Goal: Use online tool/utility

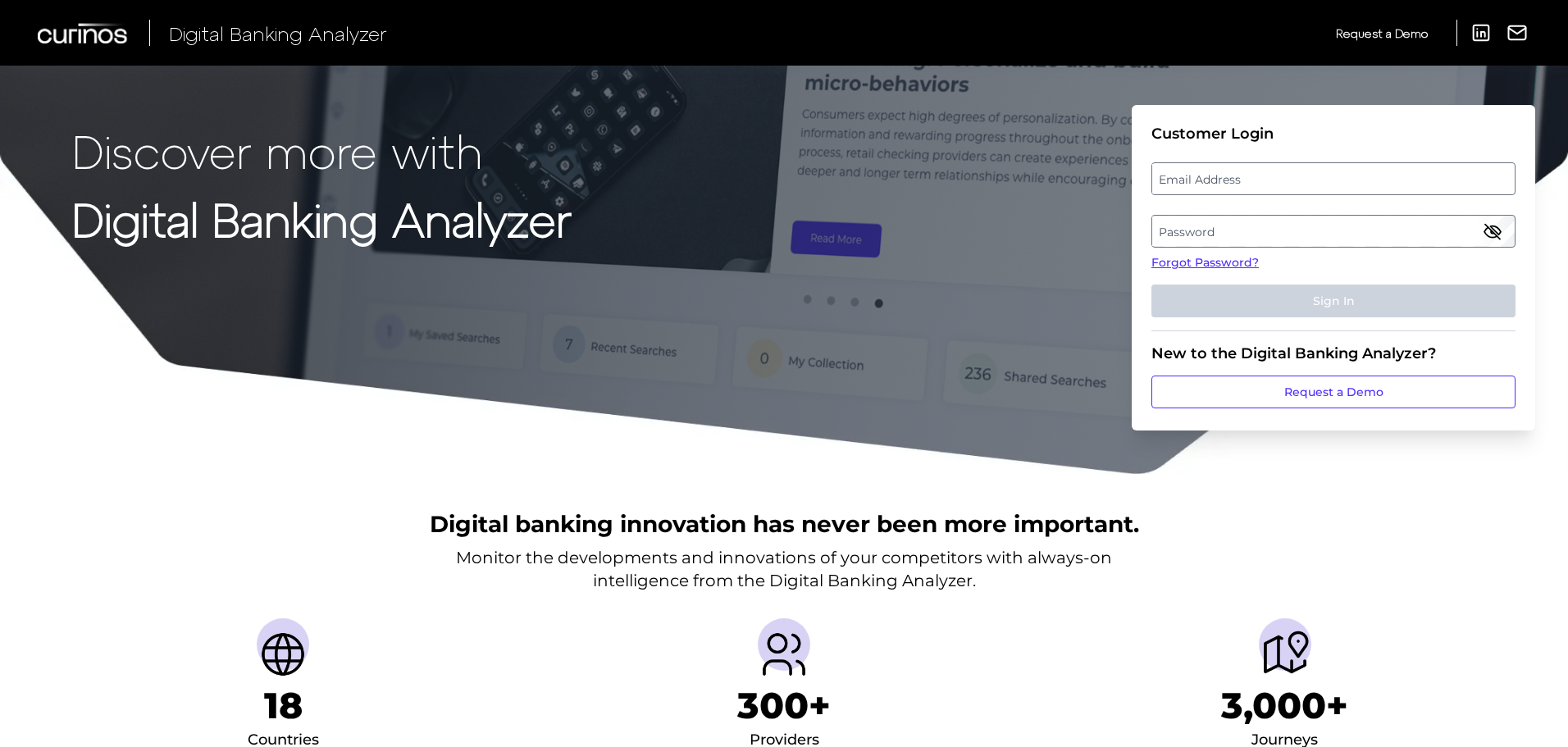
click at [1225, 178] on label "Email Address" at bounding box center [1332, 179] width 362 height 29
click at [1225, 178] on input "email" at bounding box center [1334, 179] width 365 height 33
click at [1152, 163] on div at bounding box center [1152, 163] width 0 height 0
type input "[PERSON_NAME][EMAIL_ADDRESS][DOMAIN_NAME]"
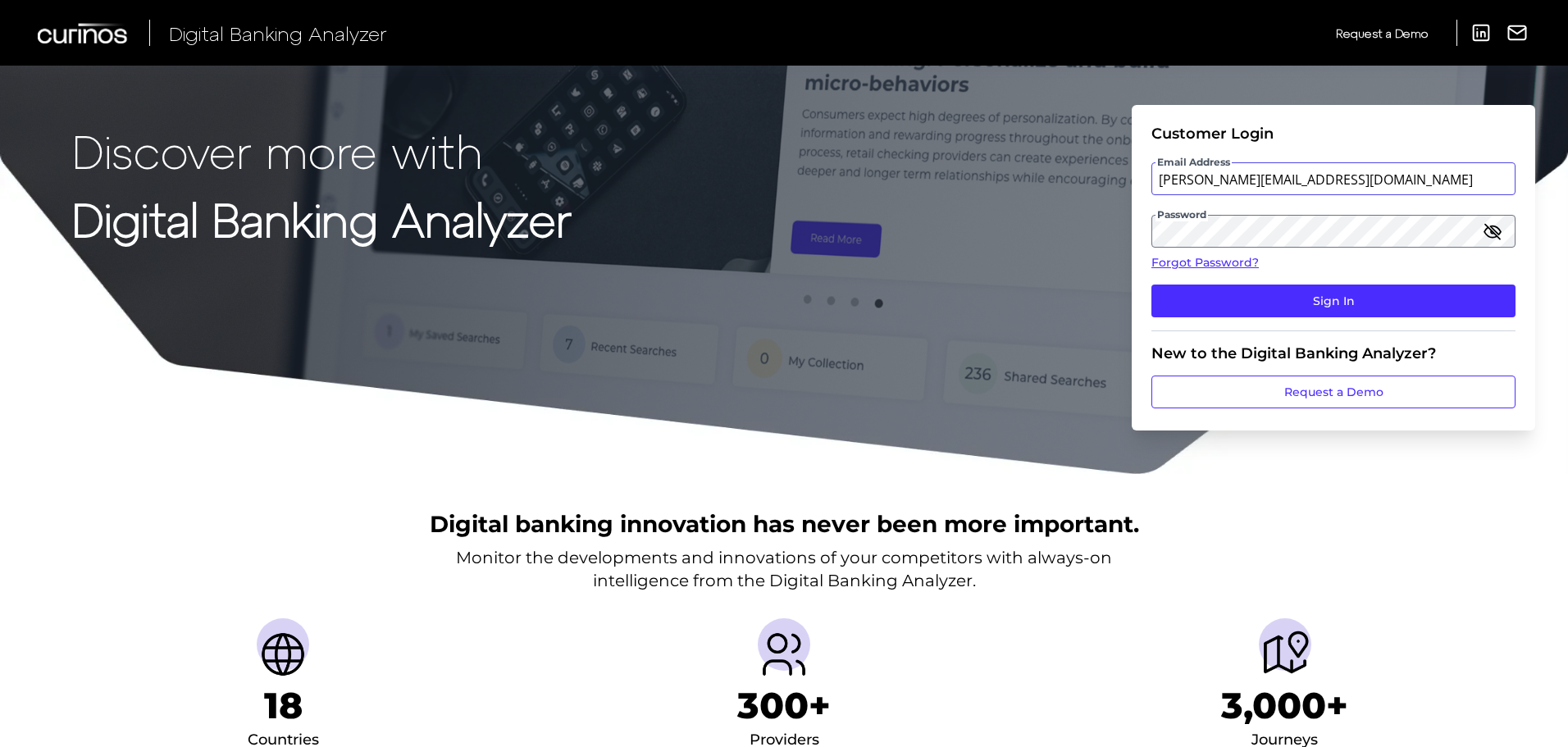
click at [1188, 176] on input "[PERSON_NAME][EMAIL_ADDRESS][DOMAIN_NAME]" at bounding box center [1334, 179] width 365 height 33
click at [1062, 352] on div "Discover more with Digital Banking Analyzer Customer Login Email Address [EMAIL…" at bounding box center [784, 238] width 1568 height 475
click at [1145, 334] on form "Customer Login Email Address [EMAIL_ADDRESS][DOMAIN_NAME] Password Forgot Passw…" at bounding box center [1333, 268] width 403 height 326
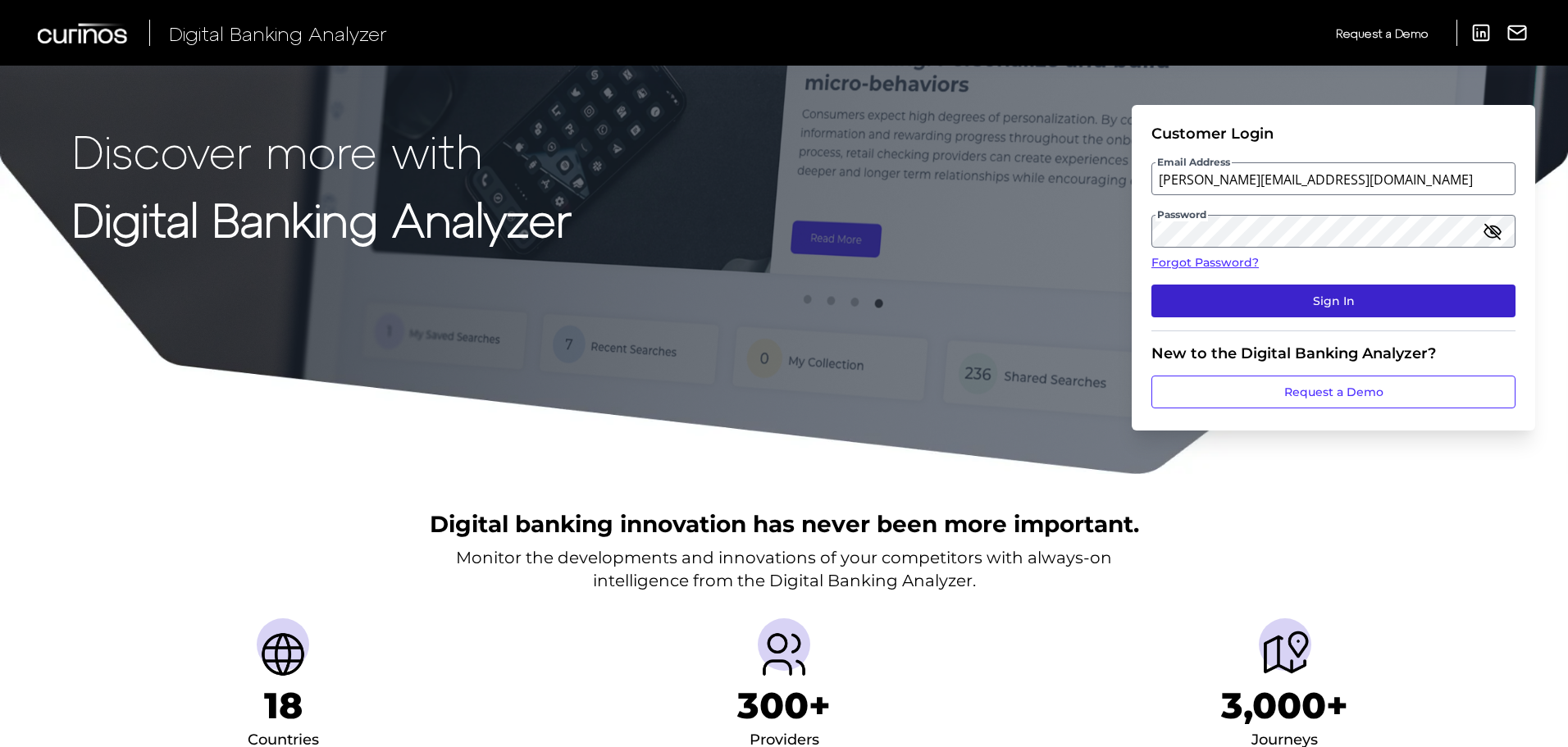
click at [1271, 303] on button "Sign In" at bounding box center [1334, 301] width 365 height 33
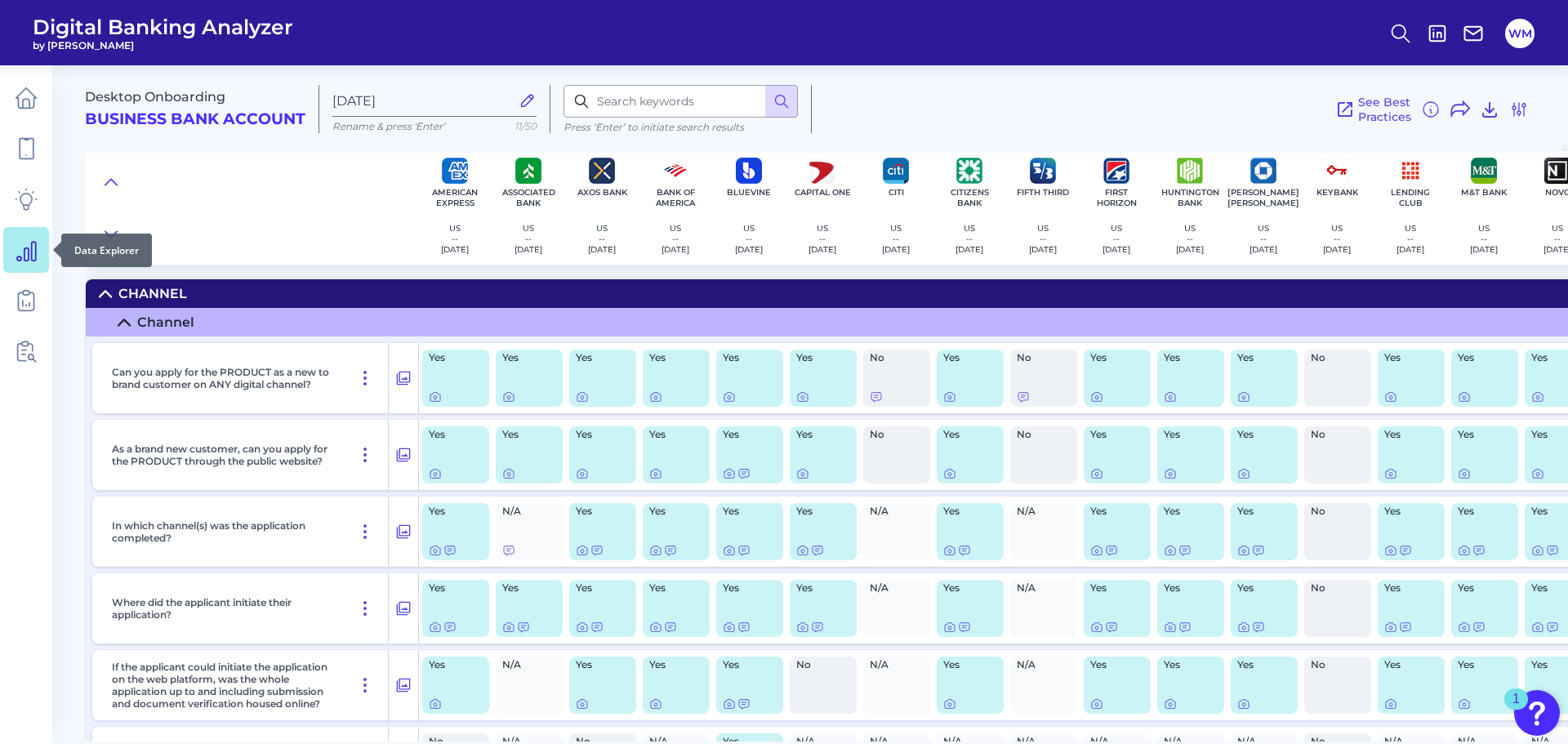
click at [19, 260] on icon at bounding box center [26, 250] width 22 height 22
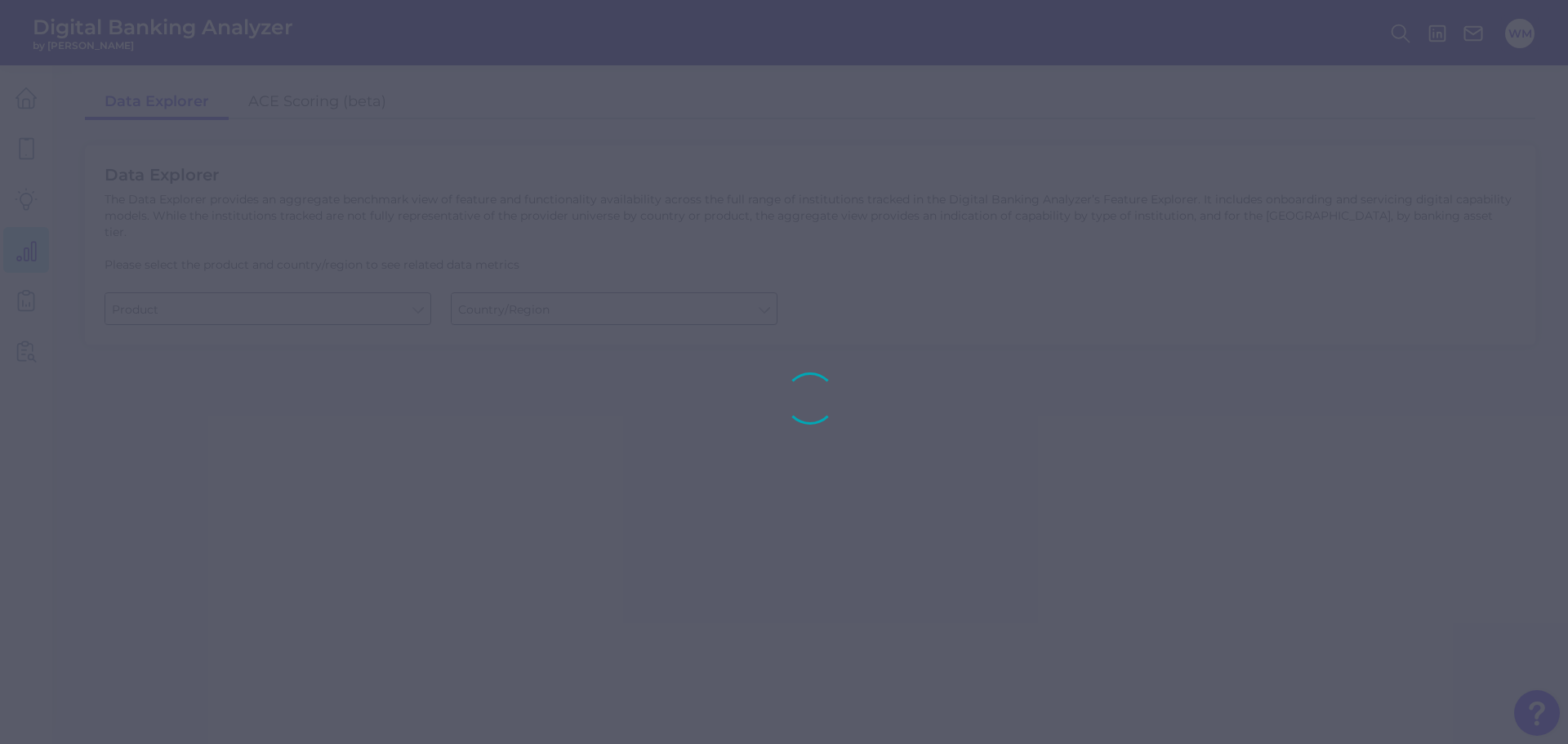
type input "Business Bank Account"
type input "[GEOGRAPHIC_DATA]"
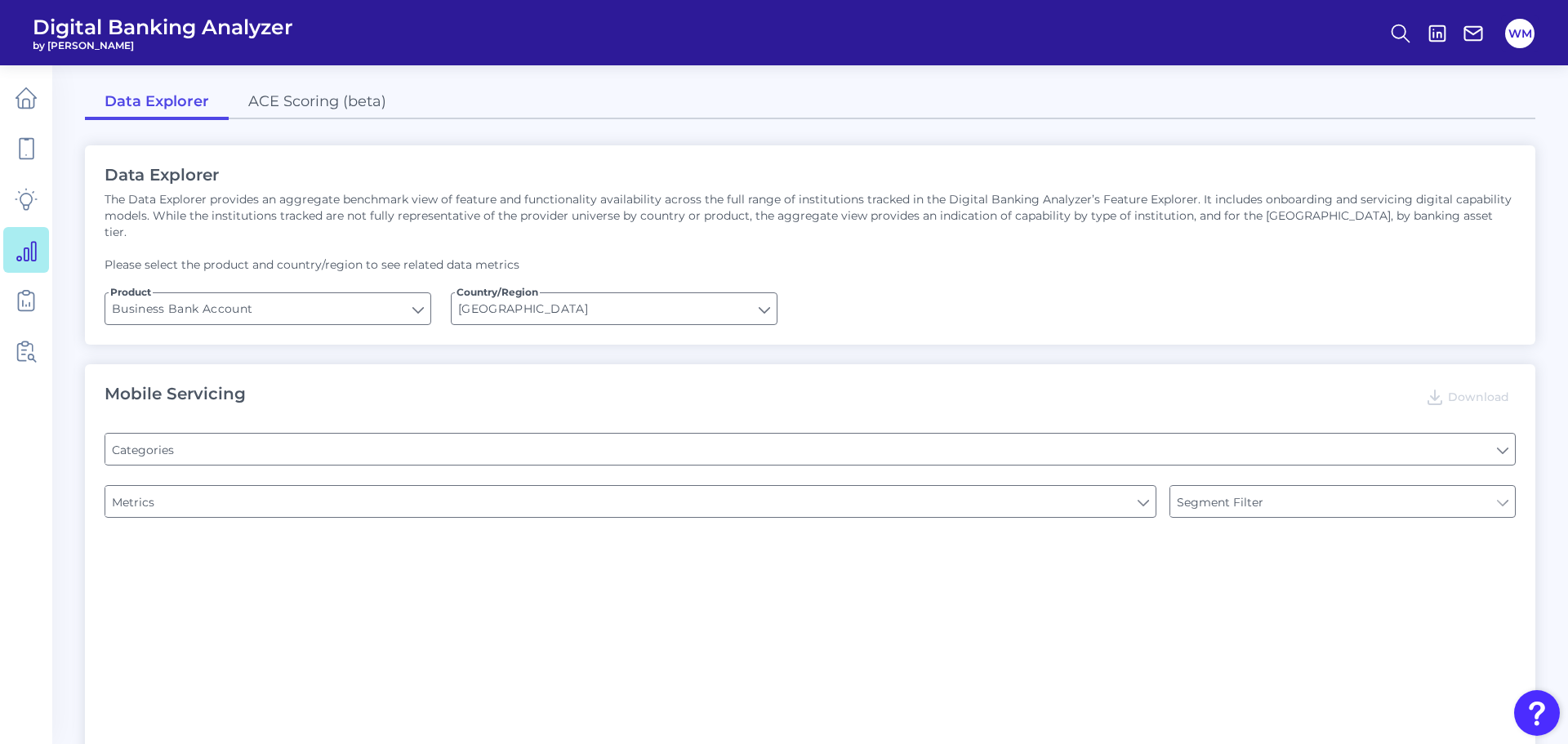
type input "Pre-login Features"
type input "Type of Institution"
type input "Login"
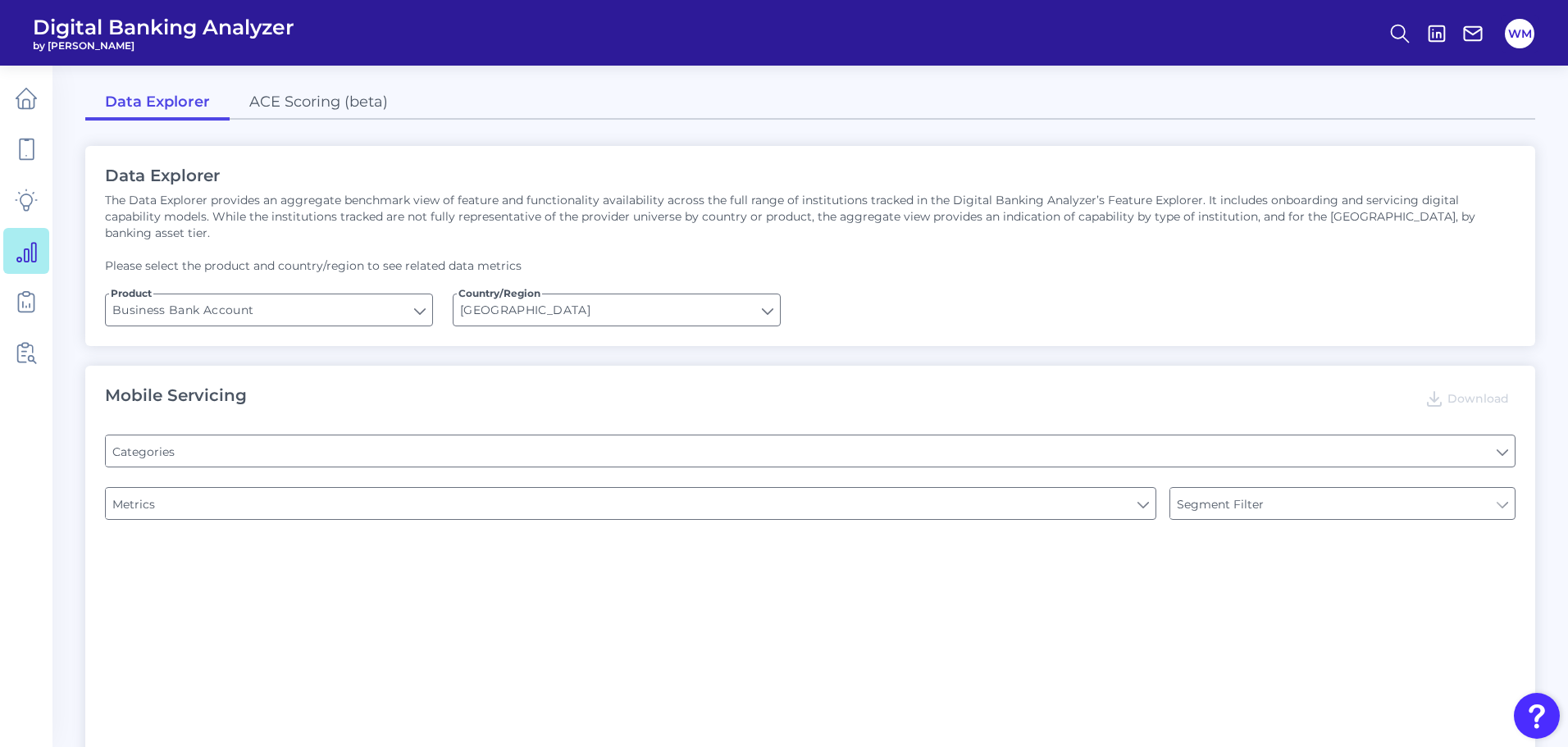
type input "Channel"
type input "Upon opening the app are users immediately prompted to use Touch/Face ID to log…"
type input "Does it offer third-party single sign on?"
type input "Can you apply for the PRODUCT as a new to brand customer on ANY digital channel?"
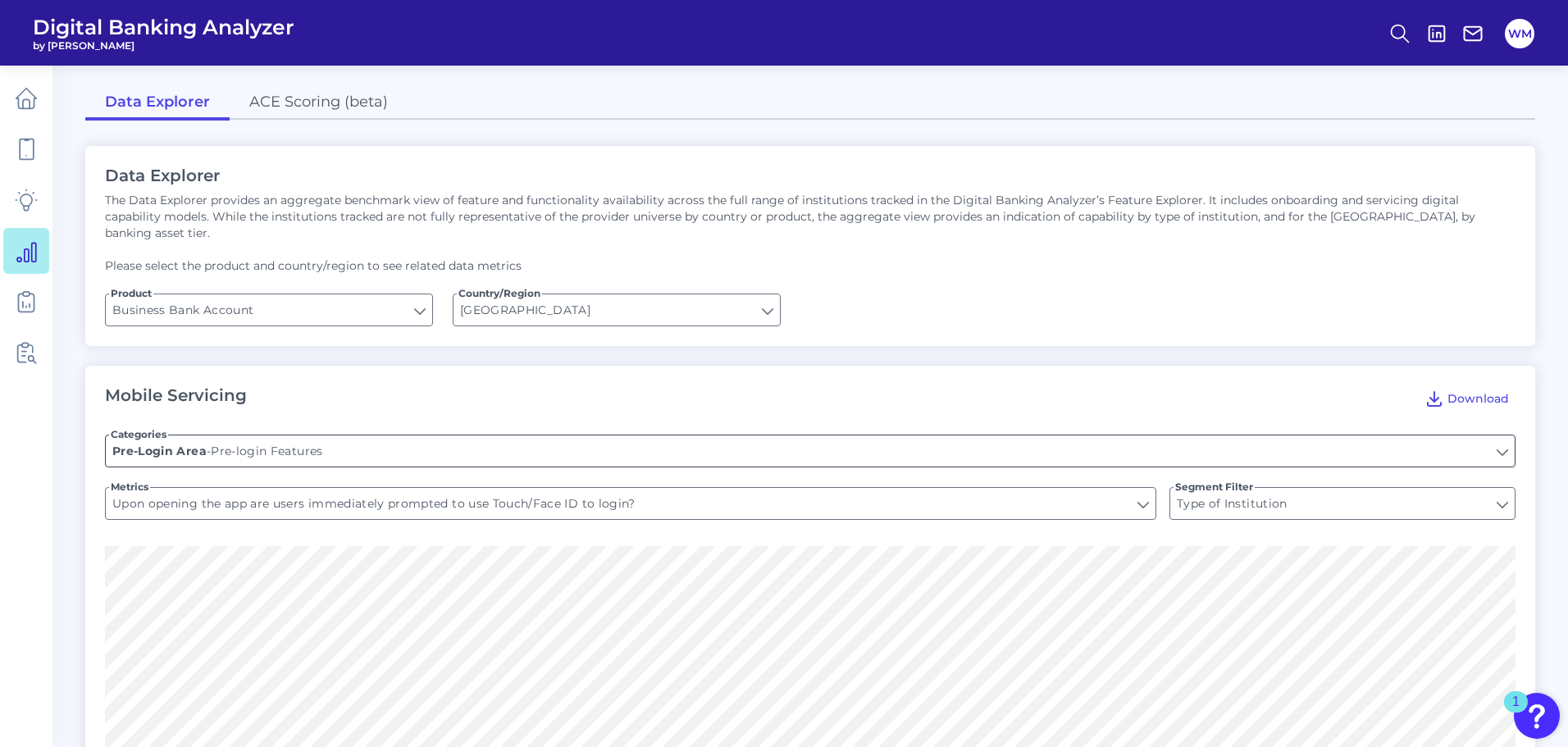
click at [349, 440] on input "Pre-login Features" at bounding box center [811, 451] width 1409 height 31
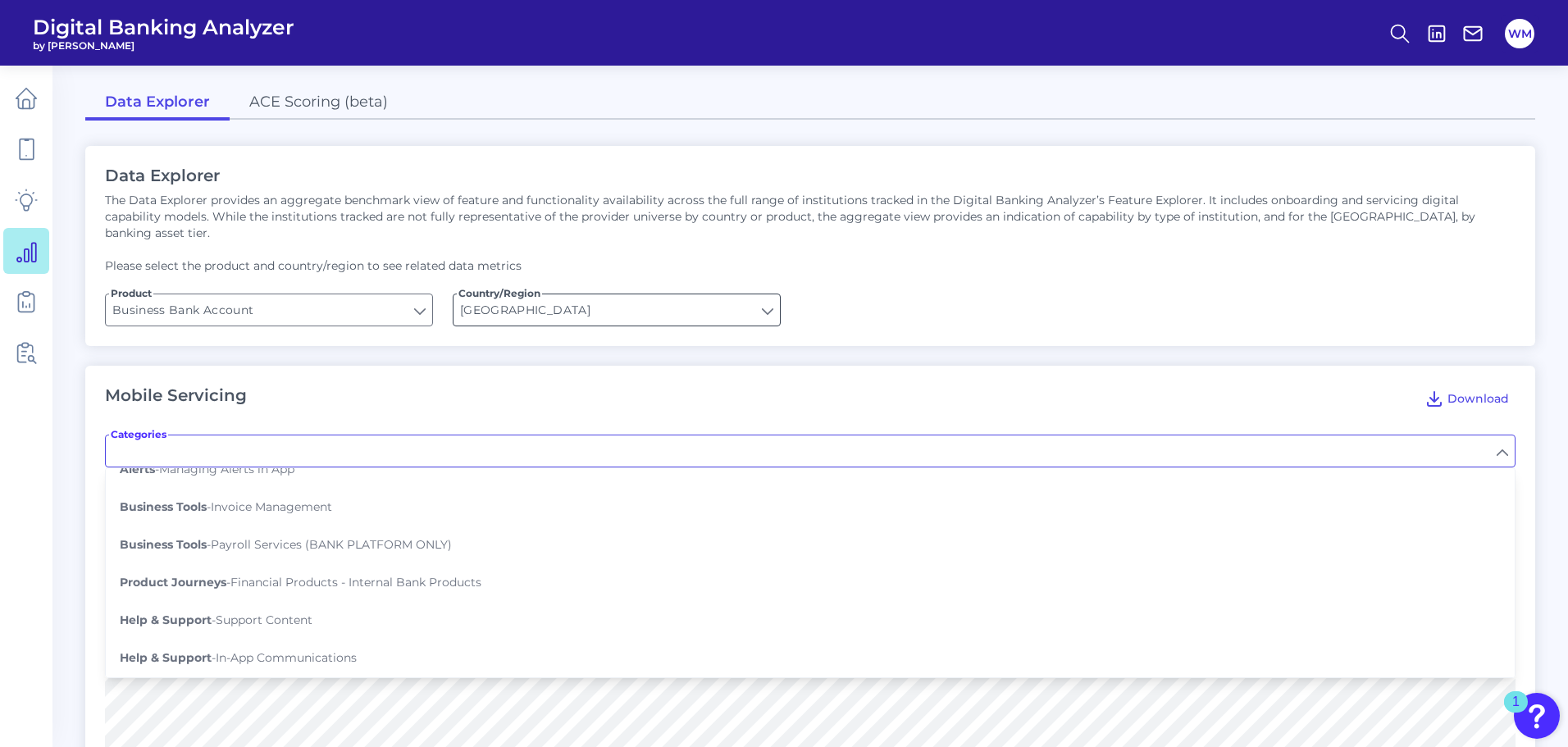
click at [559, 294] on input "[GEOGRAPHIC_DATA]" at bounding box center [616, 309] width 326 height 31
type input "Pre-login Features"
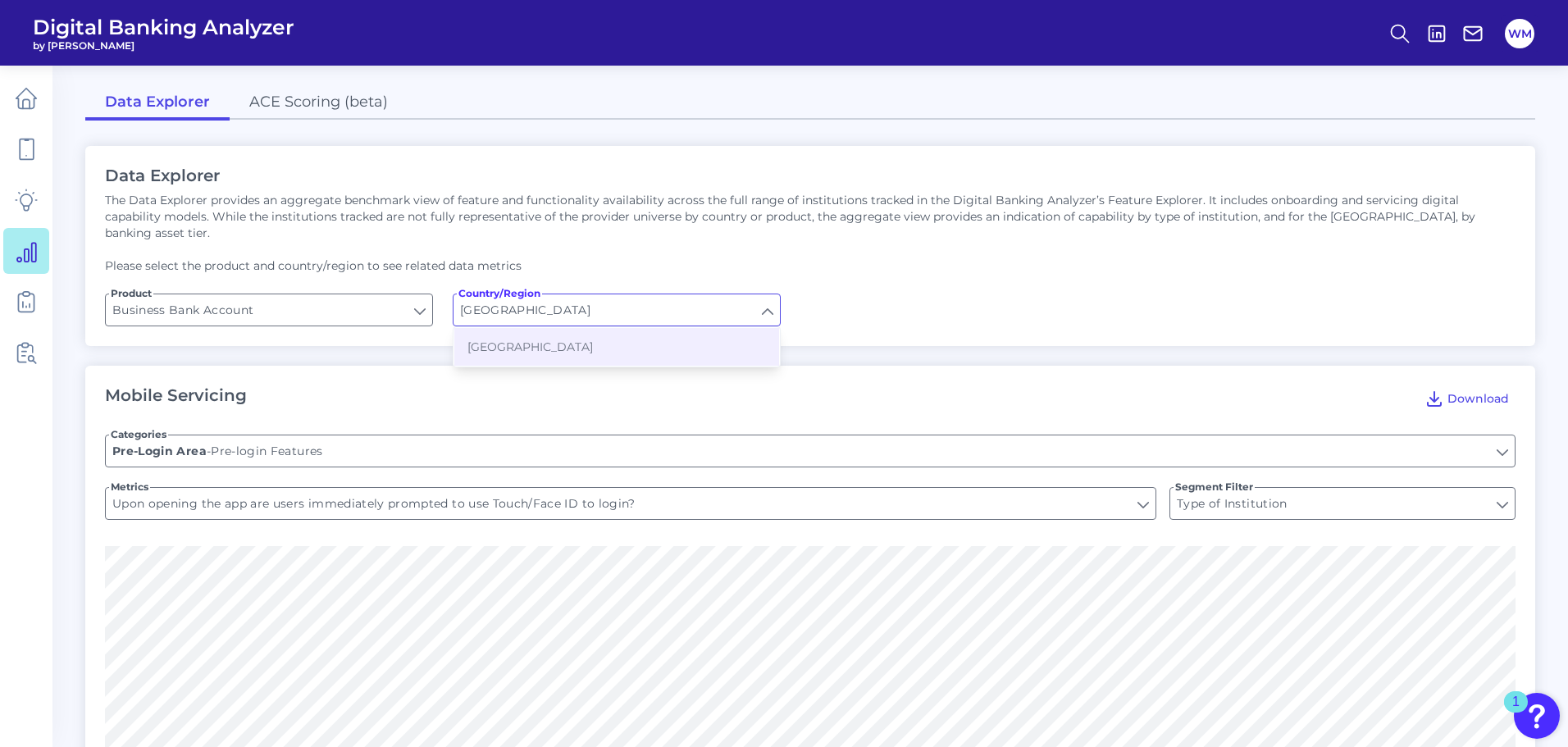
click at [800, 274] on div "Data Explorer The Data Explorer provides an aggregate benchmark view of feature…" at bounding box center [810, 245] width 1450 height 200
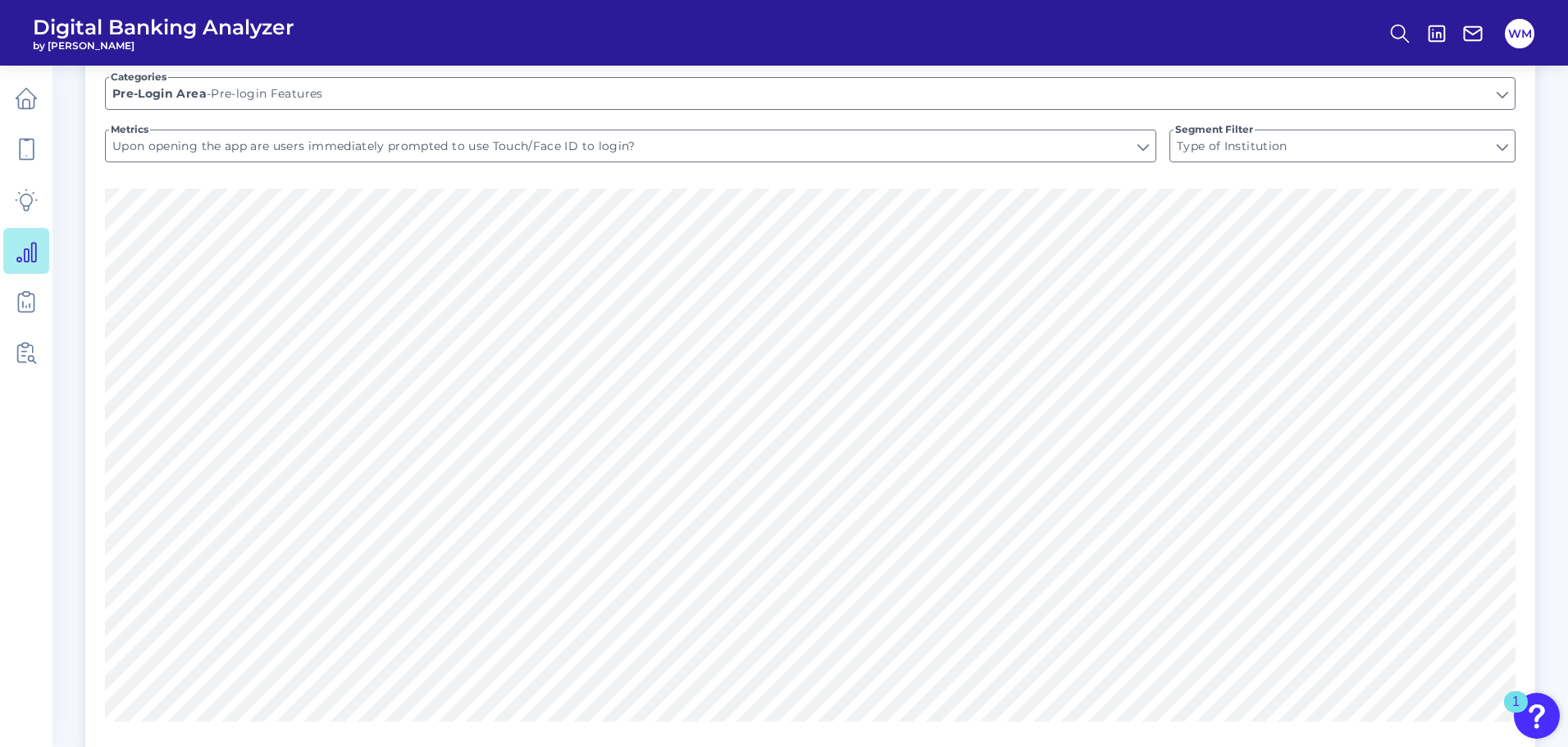
scroll to position [164, 0]
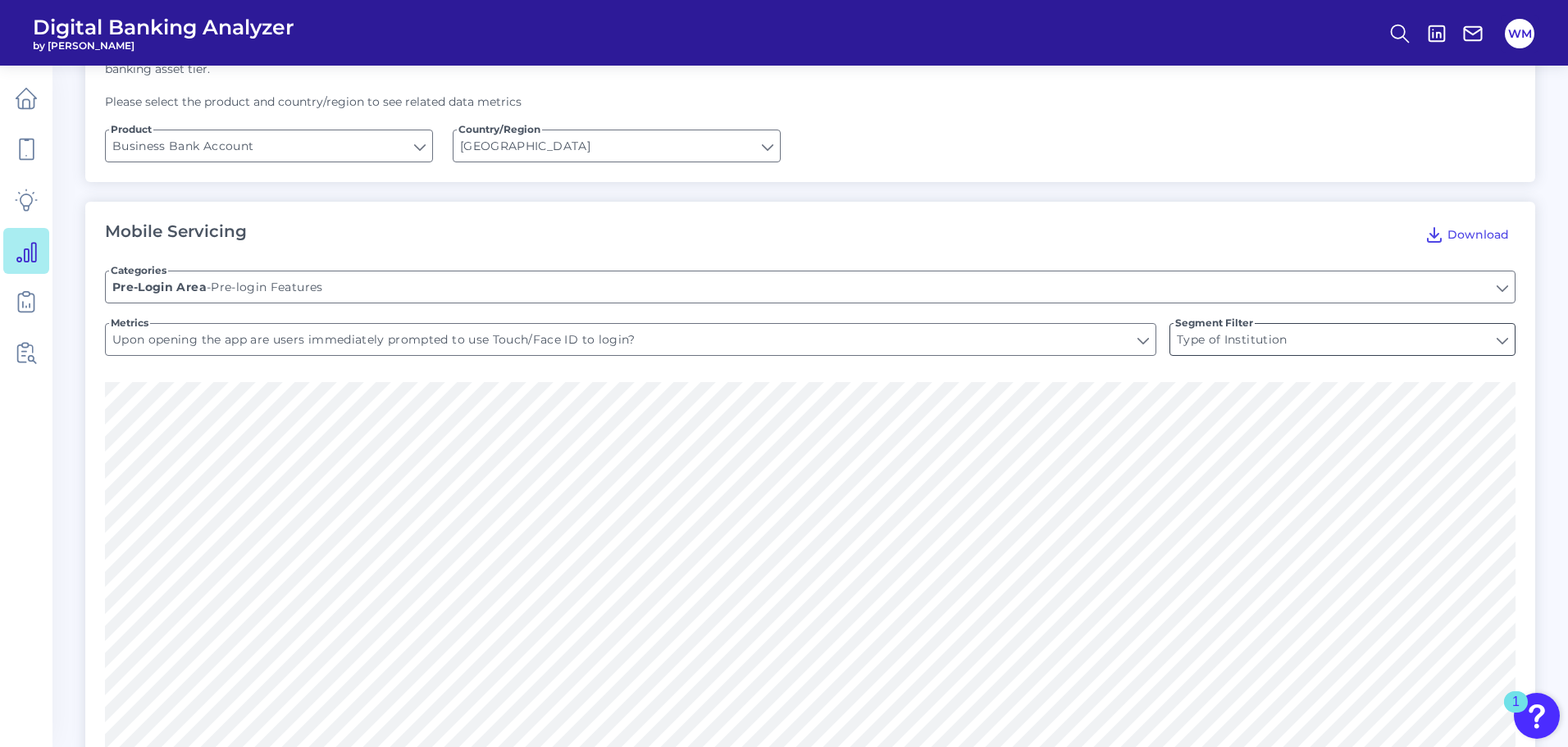
click at [1233, 324] on input "Type of Institution" at bounding box center [1343, 339] width 345 height 31
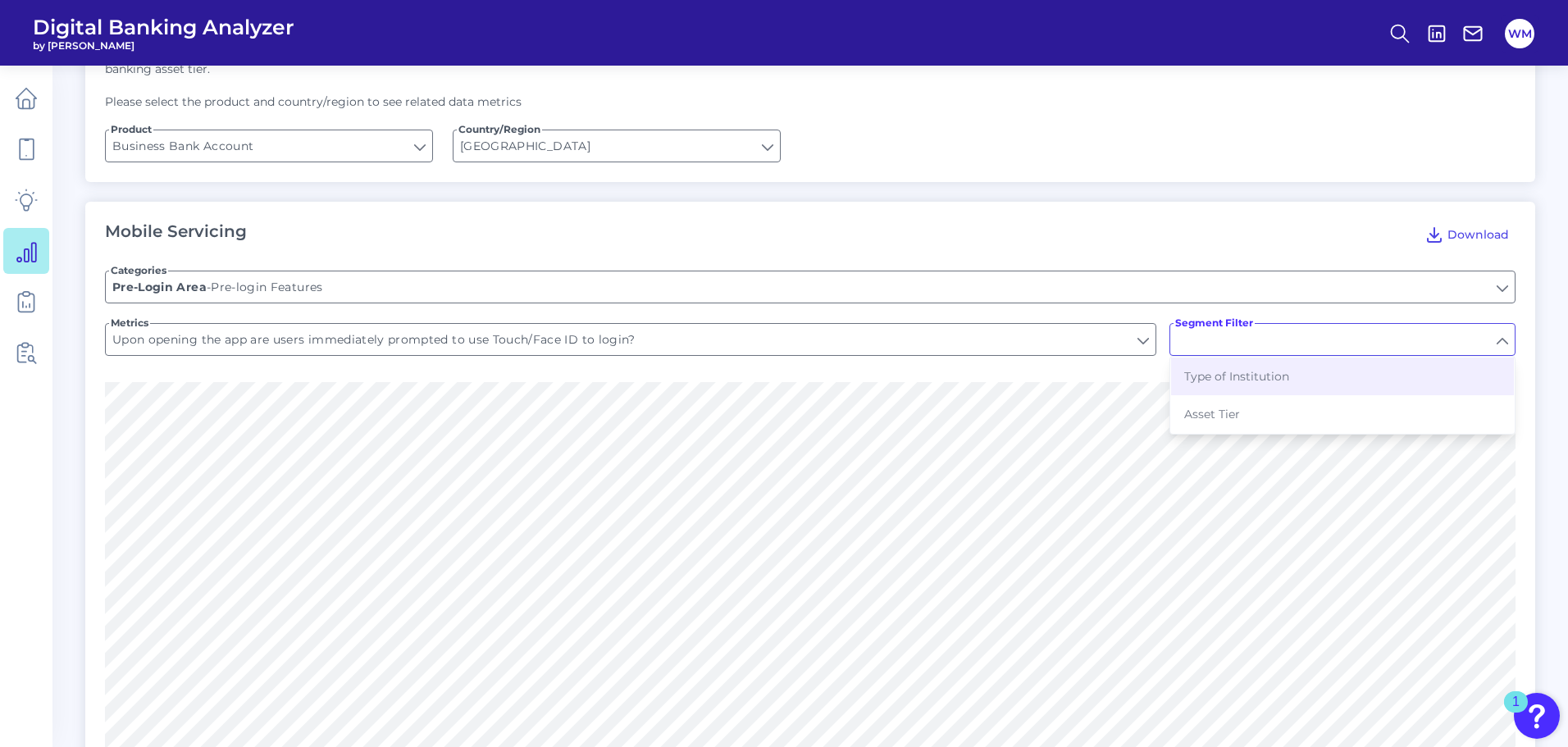
click at [1233, 324] on input "Segment Filter" at bounding box center [1343, 339] width 345 height 31
type input "Type of Institution"
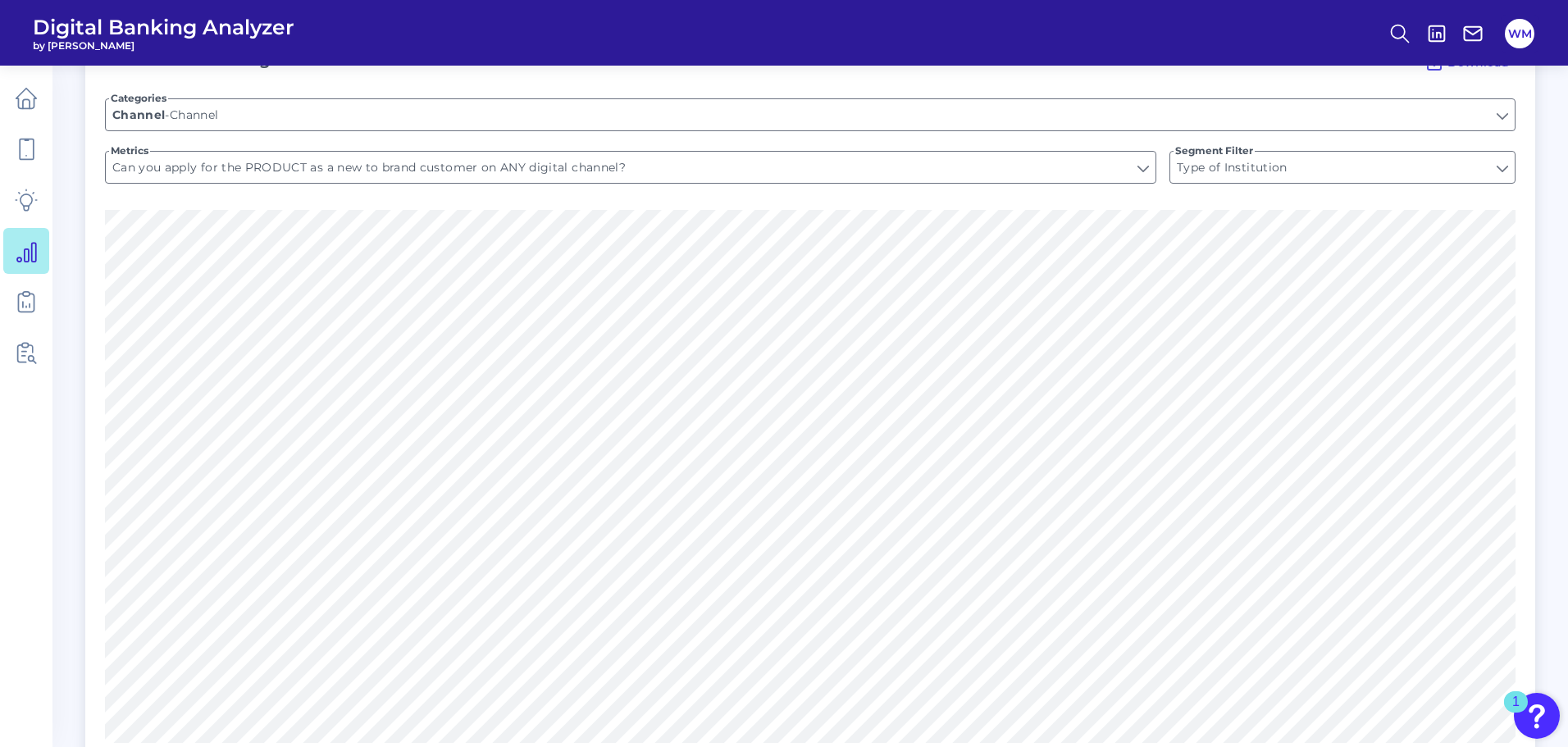
scroll to position [1952, 0]
click at [1483, 164] on input "Type of Institution" at bounding box center [1343, 179] width 345 height 31
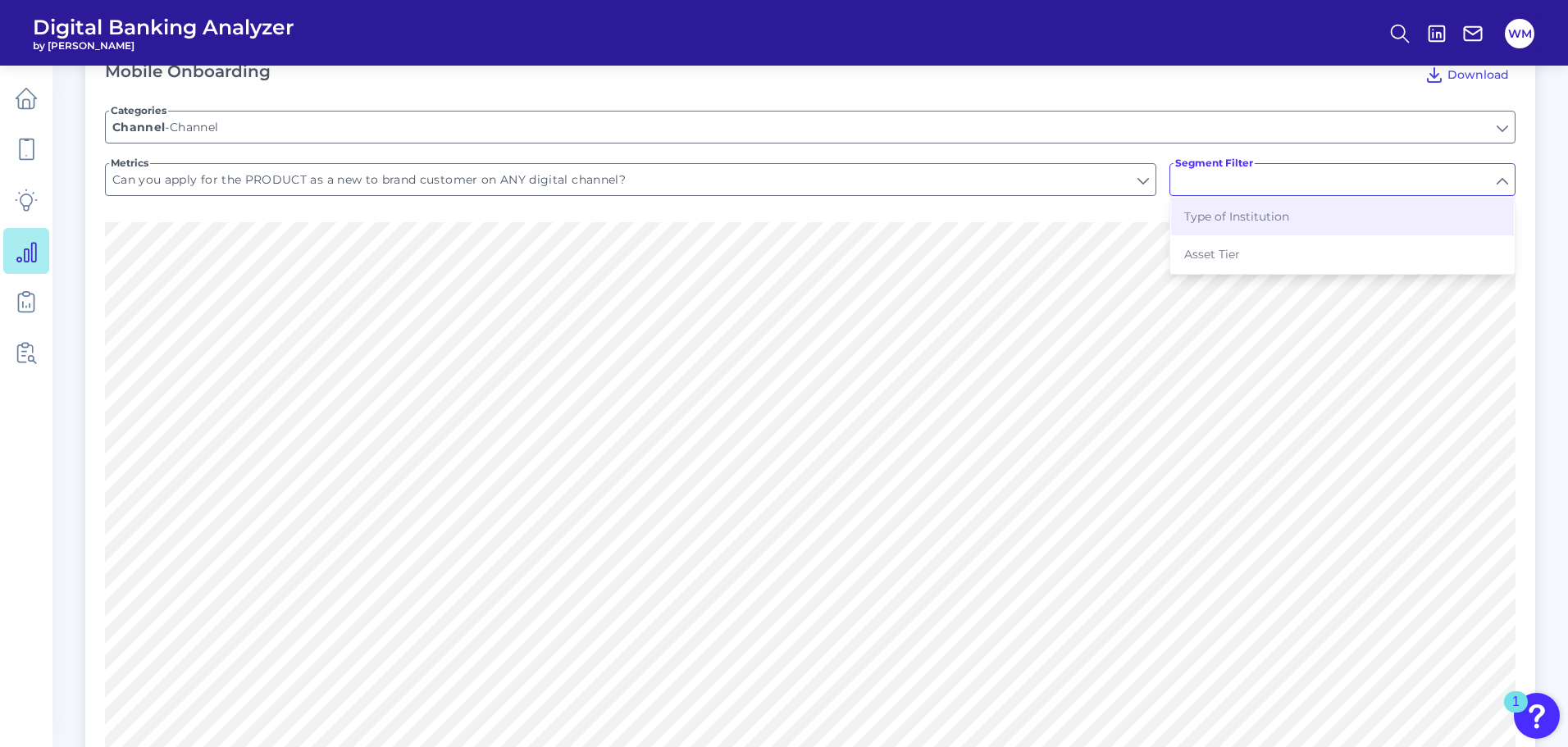
click at [1483, 164] on input "Segment Filter" at bounding box center [1343, 179] width 345 height 31
type input "Type of Institution"
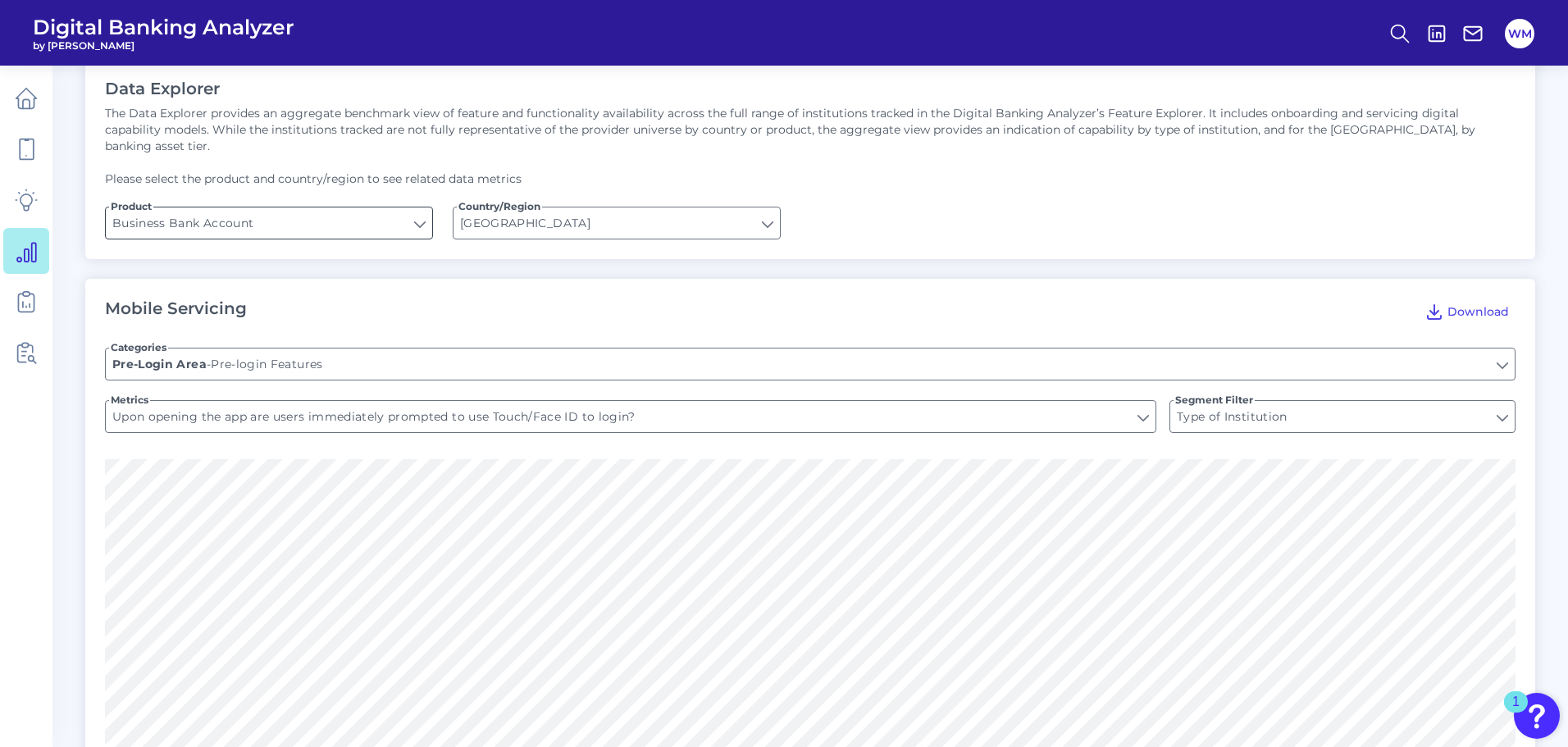
scroll to position [0, 0]
